Goal: Task Accomplishment & Management: Manage account settings

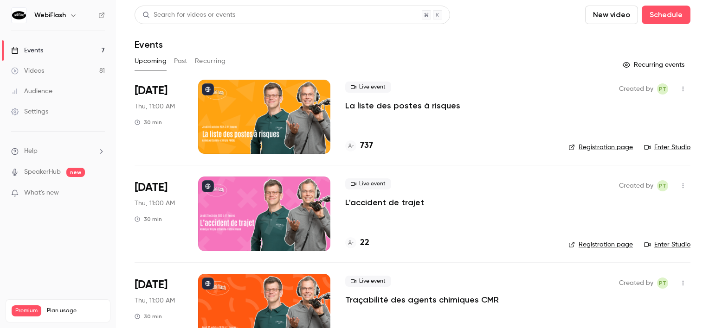
click at [262, 93] on div at bounding box center [264, 117] width 132 height 74
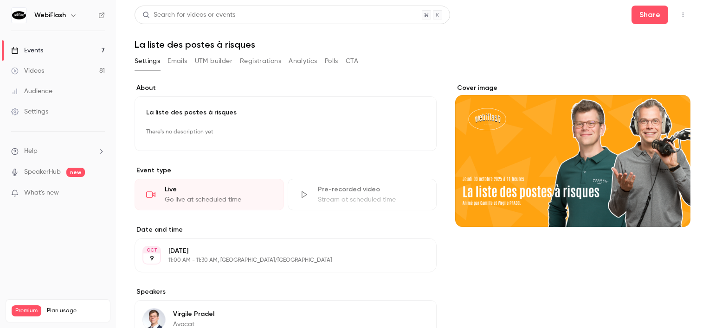
click at [267, 65] on button "Registrations" at bounding box center [260, 61] width 41 height 15
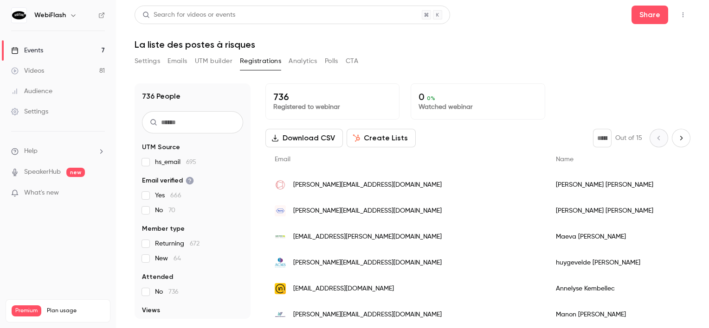
click at [676, 138] on icon "Next page" at bounding box center [681, 138] width 10 height 7
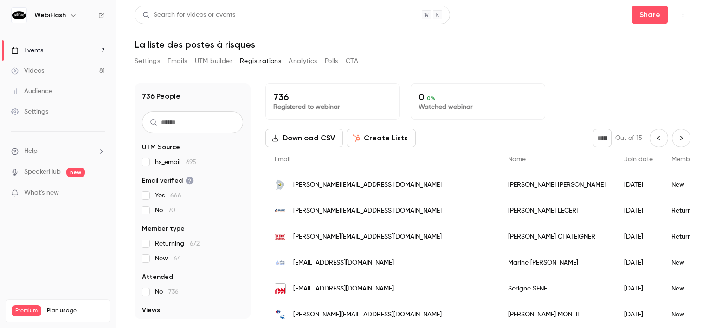
click at [641, 141] on div "* Out of 15" at bounding box center [641, 138] width 97 height 19
click at [654, 138] on icon "Previous page" at bounding box center [659, 138] width 10 height 7
type input "*"
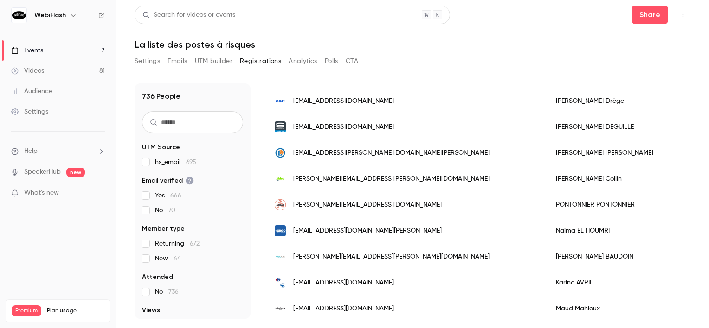
scroll to position [371, 0]
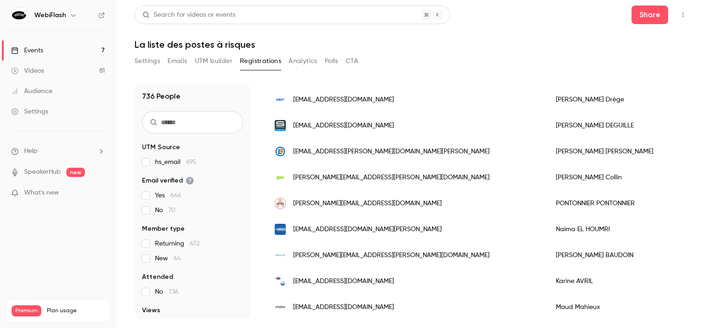
click at [96, 52] on link "Events 7" at bounding box center [58, 50] width 116 height 20
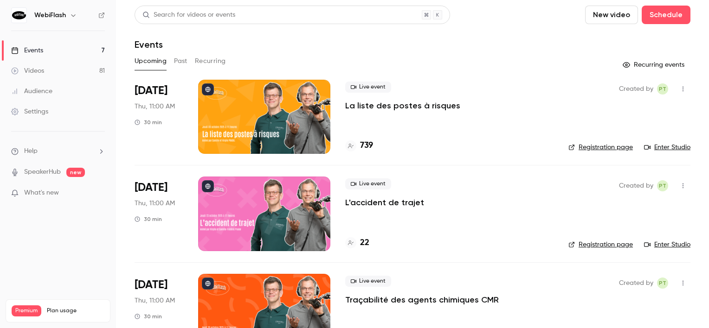
click at [254, 116] on div at bounding box center [264, 117] width 132 height 74
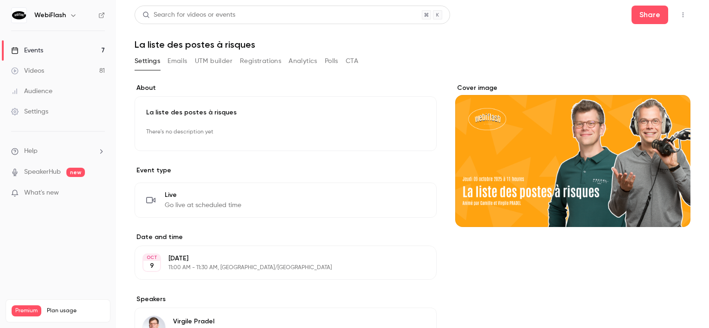
click at [278, 67] on button "Registrations" at bounding box center [260, 61] width 41 height 15
